Goal: Information Seeking & Learning: Find specific page/section

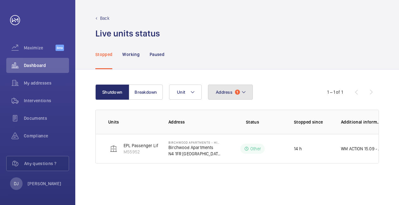
click at [219, 99] on button "Address 1" at bounding box center [230, 91] width 45 height 15
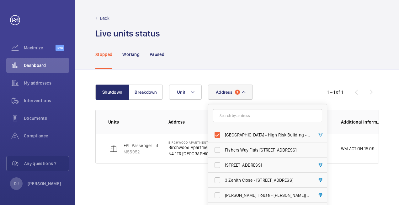
scroll to position [35, 0]
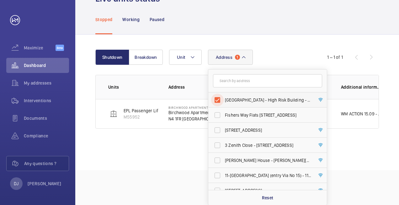
click at [216, 100] on input "[GEOGRAPHIC_DATA] - High Risk Building - [GEOGRAPHIC_DATA]" at bounding box center [217, 100] width 13 height 13
checkbox input "false"
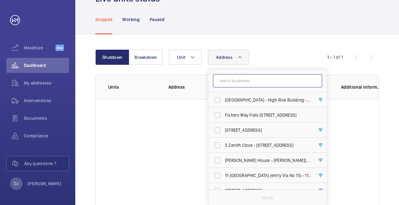
click at [252, 85] on input "text" at bounding box center [267, 80] width 109 height 13
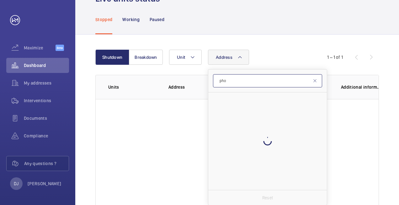
scroll to position [35, 0]
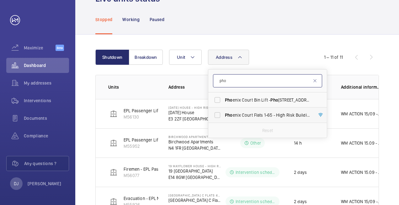
type input "pho"
click at [246, 113] on span "Pho enix Court Flats 1-65 - High [STREET_ADDRESS]" at bounding box center [268, 115] width 86 height 6
click at [224, 113] on input "Pho enix Court Flats 1-65 - High [STREET_ADDRESS]" at bounding box center [217, 115] width 13 height 13
checkbox input "true"
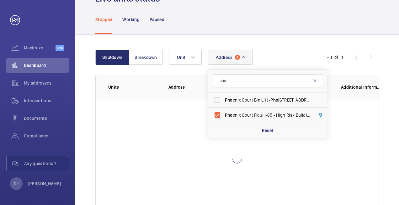
click at [286, 48] on div "Shutdown Breakdown Address 1 pho Pho enix Court Bin Lift - Pho [GEOGRAPHIC_DATA…" at bounding box center [237, 134] width 324 height 199
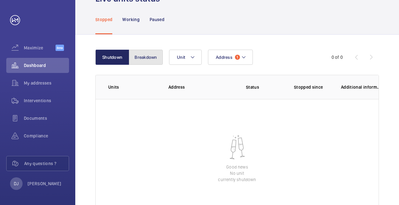
click at [136, 57] on button "Breakdown" at bounding box center [146, 57] width 34 height 15
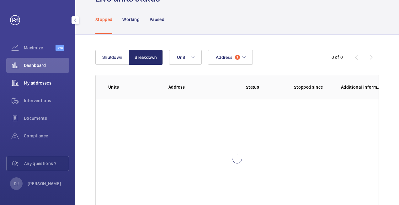
click at [53, 80] on span "My addresses" at bounding box center [46, 83] width 45 height 6
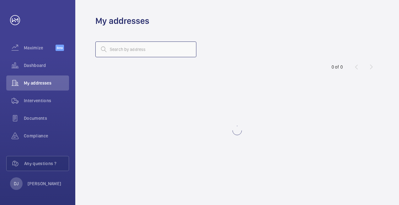
click at [180, 50] on input "text" at bounding box center [145, 49] width 101 height 16
type input "phoenix court"
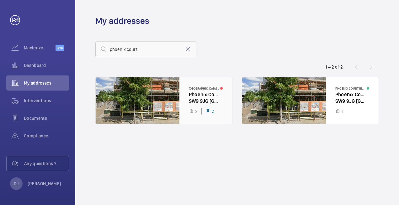
click at [208, 107] on div at bounding box center [164, 100] width 137 height 46
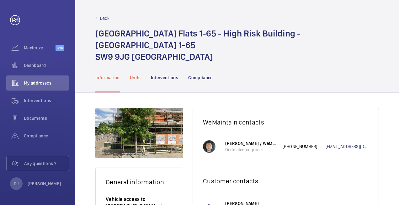
click at [139, 74] on p "Units" at bounding box center [135, 77] width 11 height 6
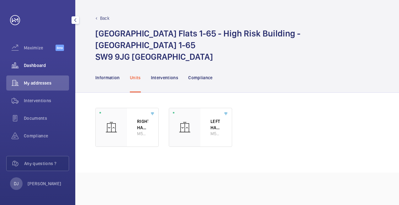
click at [40, 72] on div "Dashboard" at bounding box center [37, 65] width 63 height 15
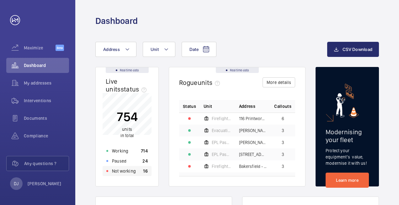
click at [133, 172] on p "Not working" at bounding box center [124, 171] width 24 height 6
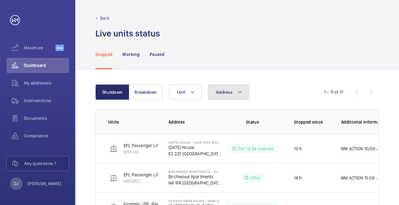
click at [235, 90] on button "Address" at bounding box center [228, 91] width 41 height 15
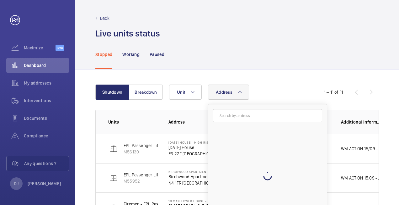
click at [240, 110] on input "text" at bounding box center [267, 115] width 109 height 13
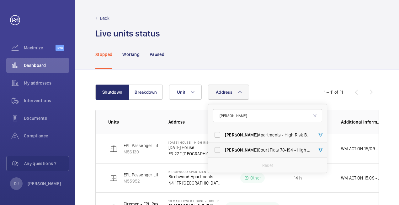
type input "[PERSON_NAME]"
click at [245, 148] on span "Rowan Court Flats [STREET_ADDRESS]" at bounding box center [268, 150] width 86 height 6
click at [224, 148] on input "Rowan Court Flats [STREET_ADDRESS]" at bounding box center [217, 149] width 13 height 13
checkbox input "true"
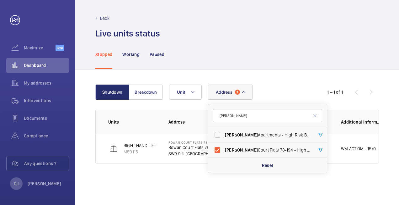
click at [118, 179] on div "Shutdown Breakdown Address 1 [PERSON_NAME] Apartments - High Risk Building - [G…" at bounding box center [237, 136] width 324 height 135
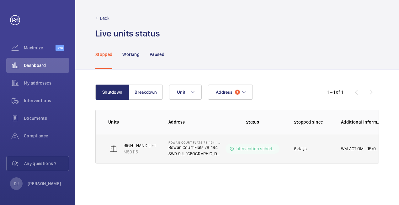
click at [360, 149] on p "WM ACTIOM - 15/09 - Repairs attended released safety gear, new shoes required c…" at bounding box center [361, 148] width 40 height 6
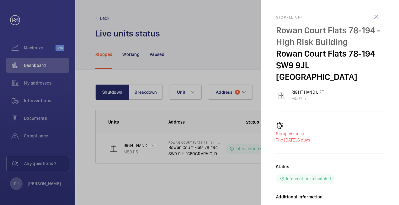
drag, startPoint x: 324, startPoint y: 179, endPoint x: 278, endPoint y: 16, distance: 169.6
click at [278, 16] on div "Stopped unit Rowan Court Flats 78-194 - High Risk Building [GEOGRAPHIC_DATA] 78…" at bounding box center [330, 133] width 108 height 236
drag, startPoint x: 278, startPoint y: 16, endPoint x: 314, endPoint y: 46, distance: 47.0
click at [323, 51] on p "Rowan Court Flats 78-194" at bounding box center [330, 54] width 108 height 12
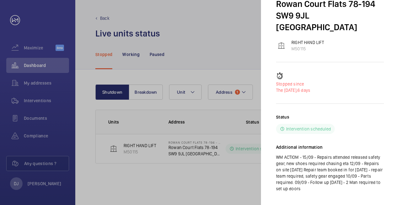
drag, startPoint x: 275, startPoint y: 18, endPoint x: 387, endPoint y: 191, distance: 206.7
click at [387, 191] on mat-sidenav "Stopped unit Rowan Court Flats 78-194 - High Risk Building [GEOGRAPHIC_DATA] 78…" at bounding box center [330, 102] width 138 height 205
copy div "Stopped unit Rowan Court Flats 78-194 - High Risk Building [GEOGRAPHIC_DATA] Fl…"
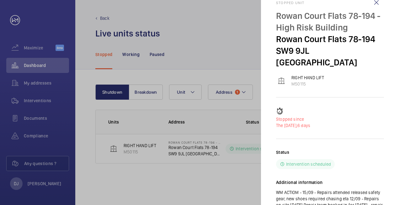
scroll to position [0, 0]
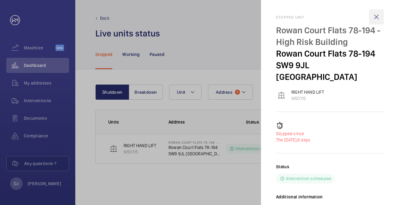
click at [379, 18] on wm-front-icon-button at bounding box center [376, 16] width 15 height 15
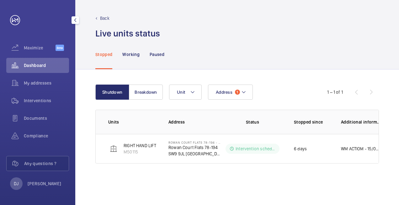
click at [40, 85] on span "My addresses" at bounding box center [46, 83] width 45 height 6
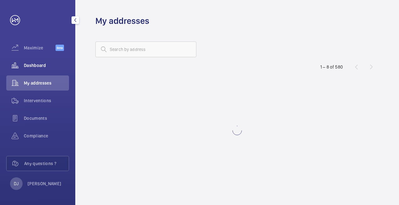
click at [33, 65] on span "Dashboard" at bounding box center [46, 65] width 45 height 6
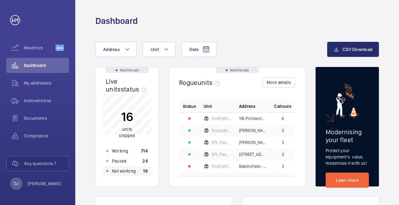
click at [137, 170] on div "Not working 16" at bounding box center [127, 171] width 49 height 10
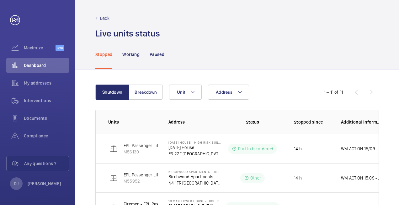
click at [235, 89] on button "Address" at bounding box center [228, 91] width 41 height 15
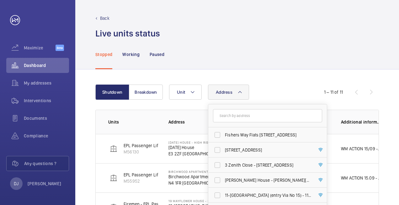
click at [223, 118] on input "text" at bounding box center [267, 115] width 109 height 13
type input "n"
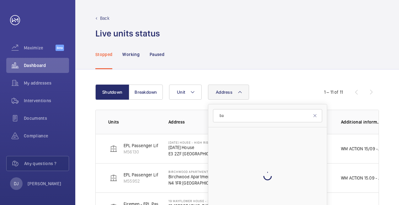
type input "b"
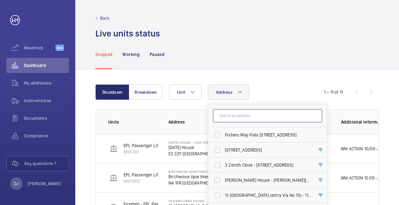
click at [240, 114] on input "text" at bounding box center [267, 115] width 109 height 13
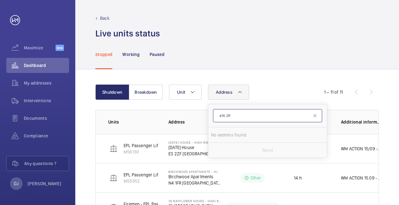
type input "e16 2tt"
click at [284, 99] on div "Address e16 2tt No address found Reset Unit" at bounding box center [236, 91] width 135 height 15
